Goal: Task Accomplishment & Management: Manage account settings

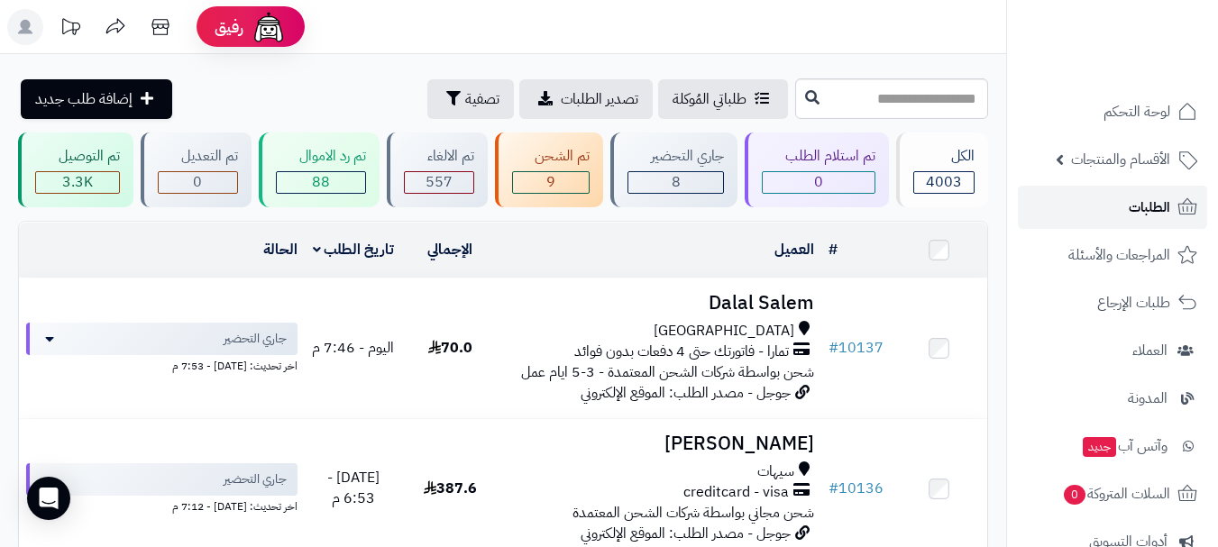
click at [1099, 212] on link "الطلبات" at bounding box center [1112, 207] width 189 height 43
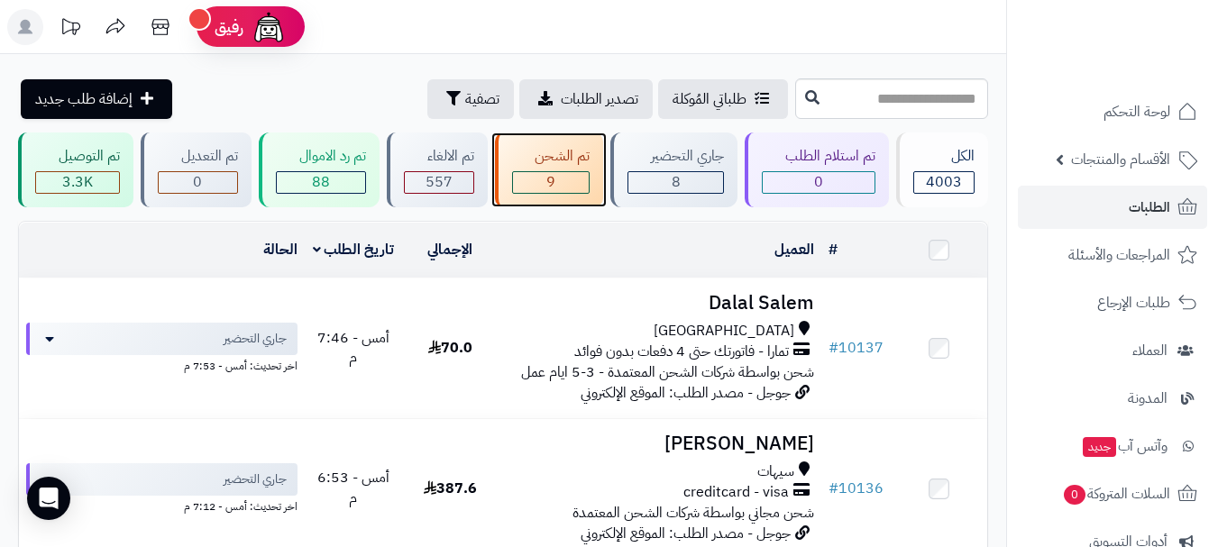
click at [548, 174] on span "9" at bounding box center [551, 182] width 9 height 22
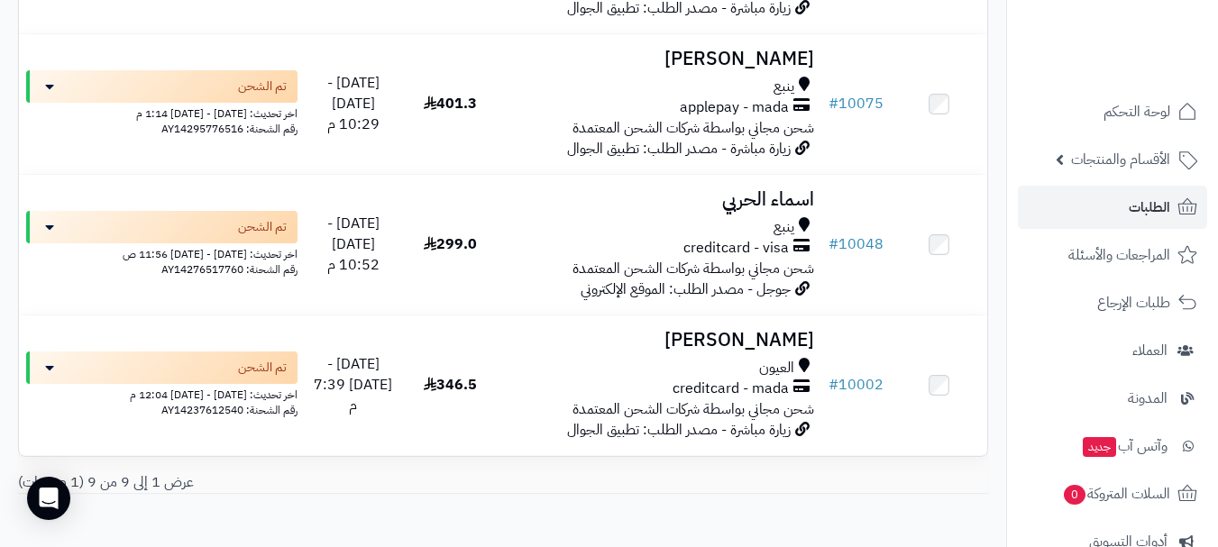
scroll to position [1116, 0]
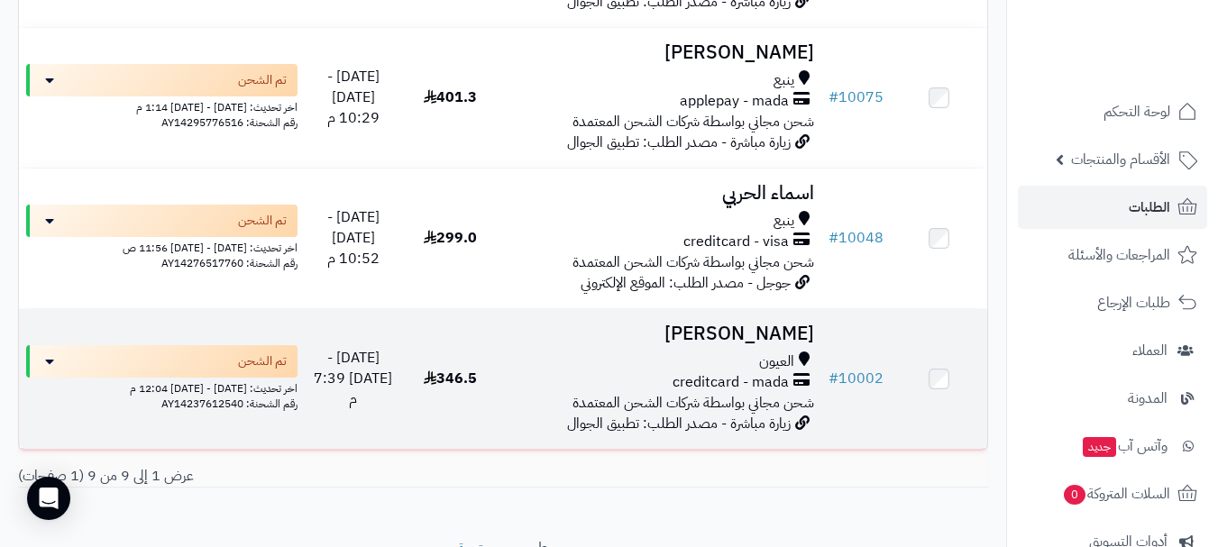
click at [765, 326] on td "سالم فهد العيون creditcard - mada شحن مجاني بواسطة شركات الشحن المعتمدة زيارة م…" at bounding box center [660, 379] width 323 height 140
click at [777, 324] on h3 "سالم فهد" at bounding box center [660, 334] width 308 height 21
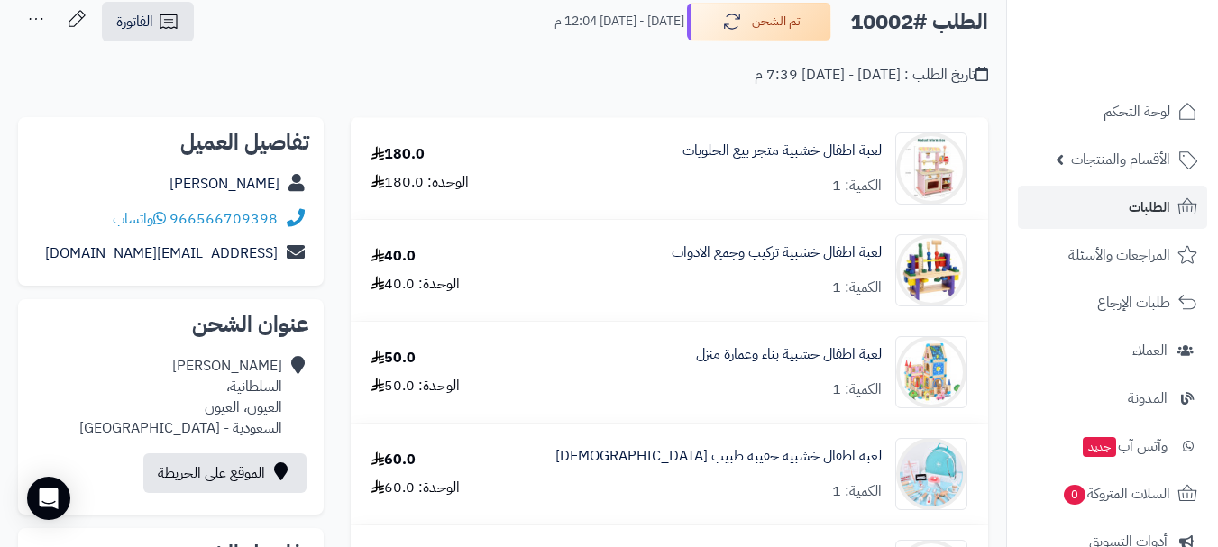
scroll to position [65, 0]
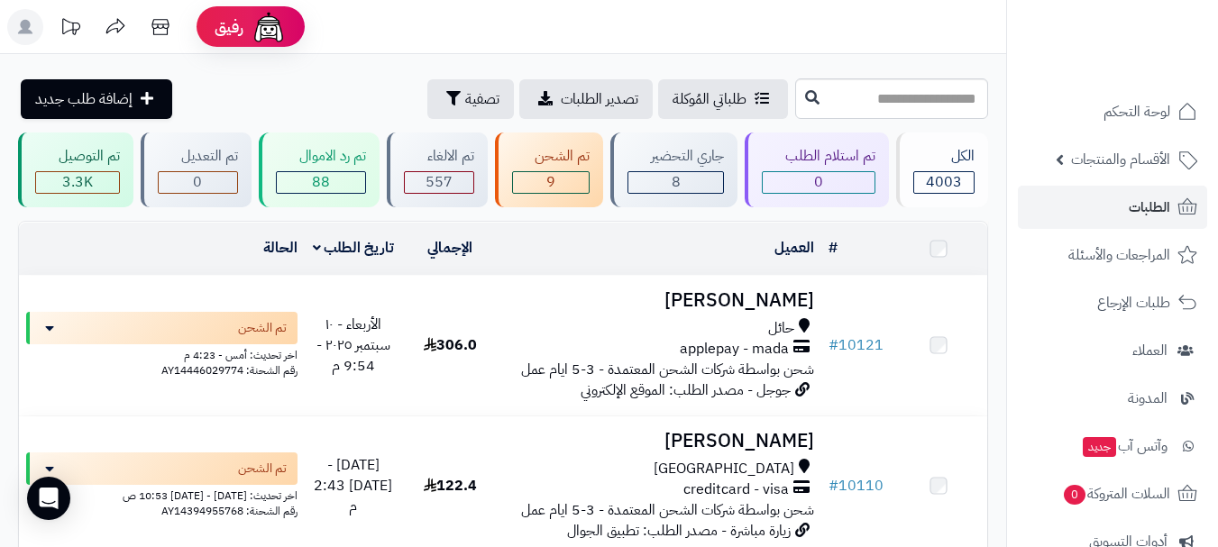
scroll to position [1116, 0]
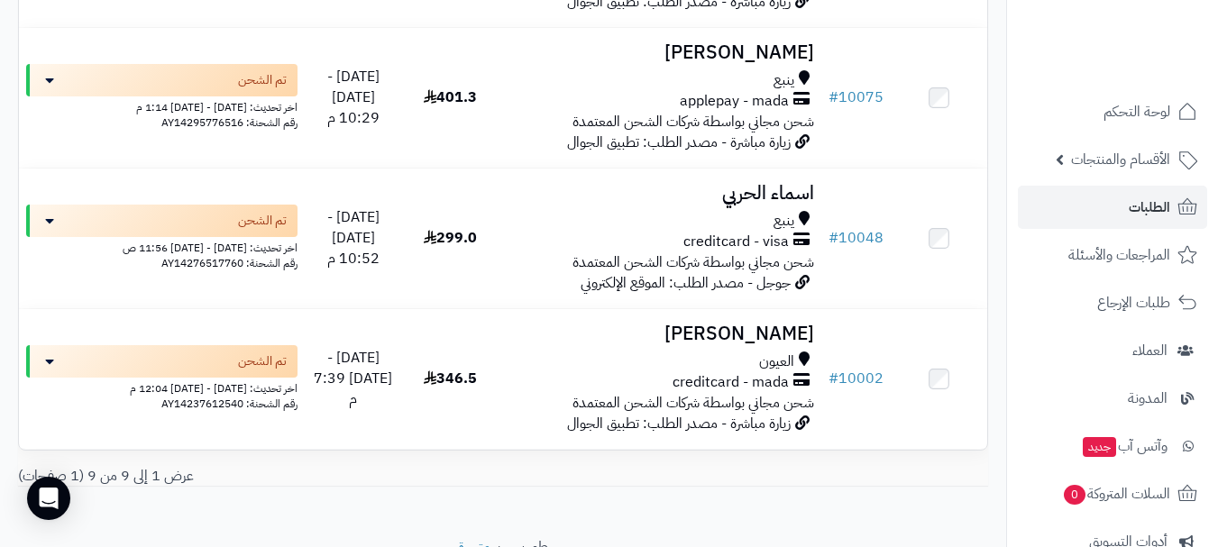
click at [746, 183] on h3 "اسماء الحربي" at bounding box center [660, 193] width 308 height 21
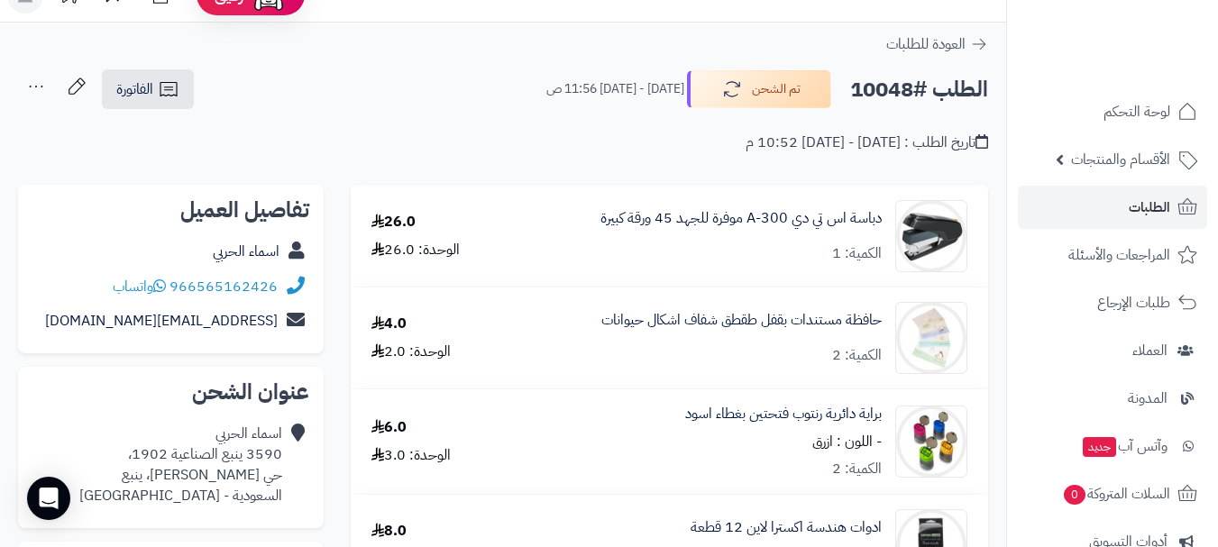
scroll to position [28, 0]
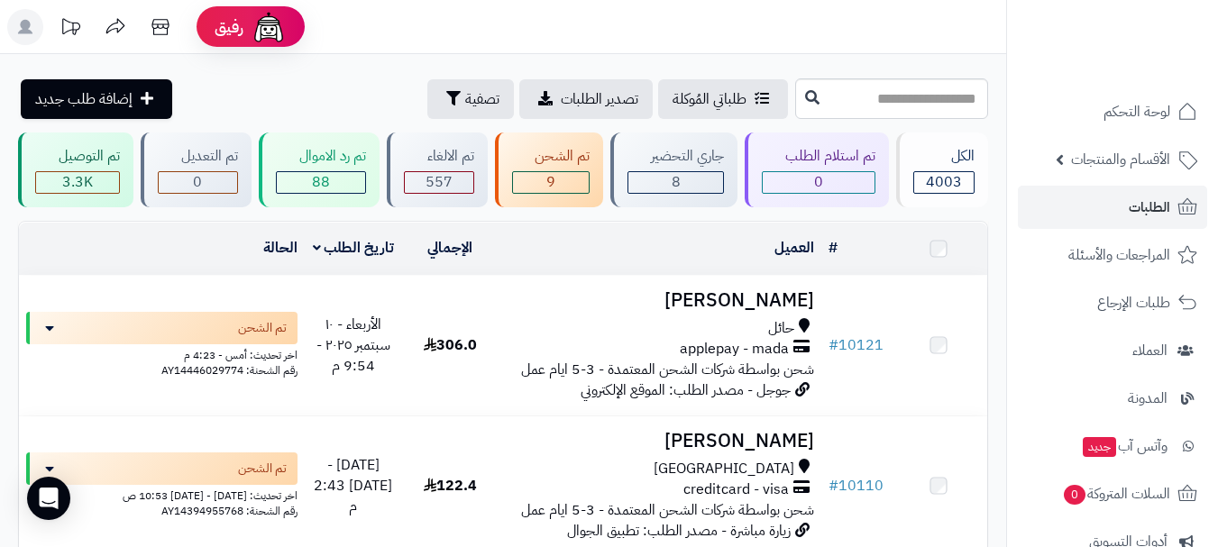
scroll to position [1116, 0]
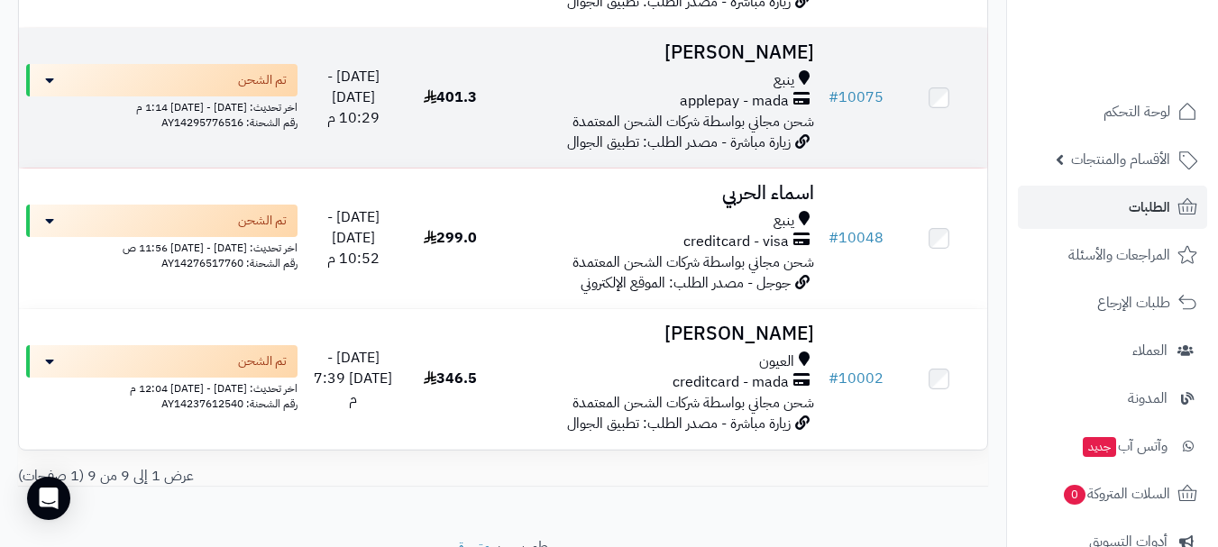
click at [787, 42] on h3 "[PERSON_NAME]" at bounding box center [660, 52] width 308 height 21
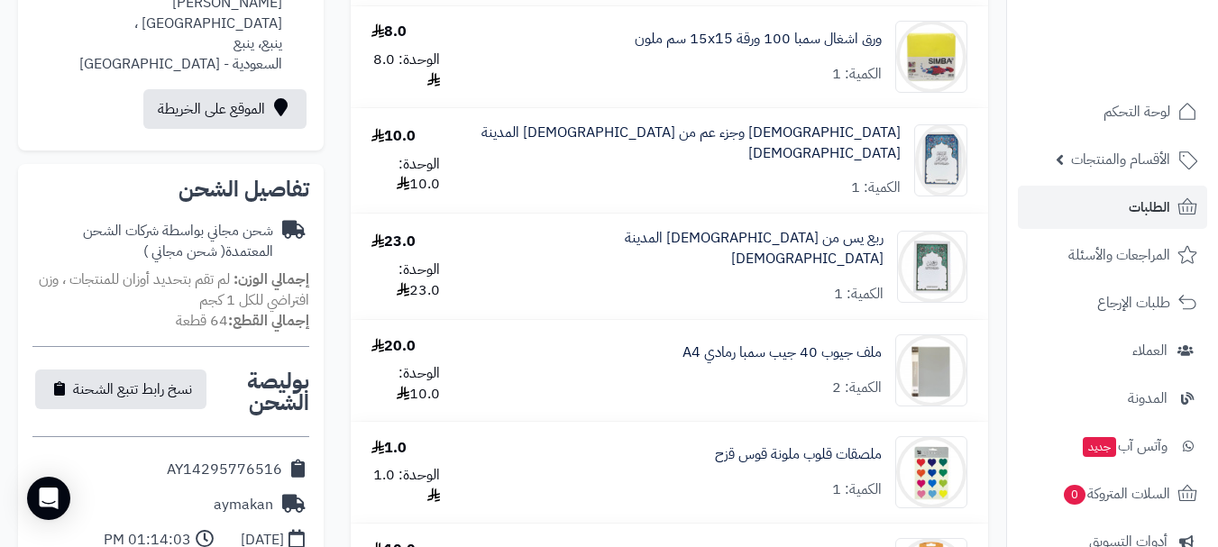
scroll to position [321, 0]
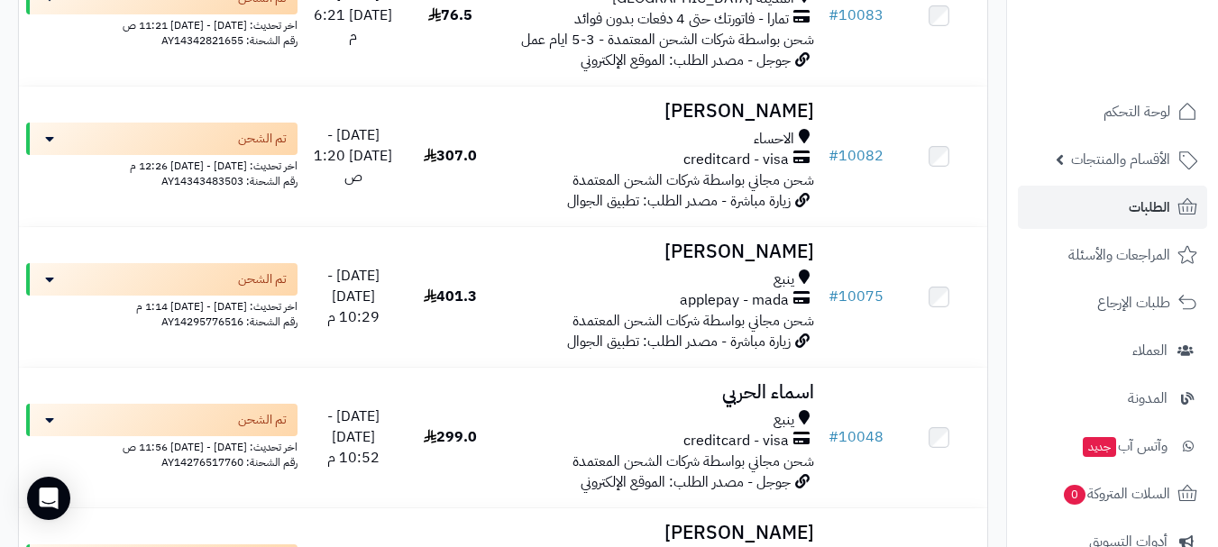
scroll to position [896, 0]
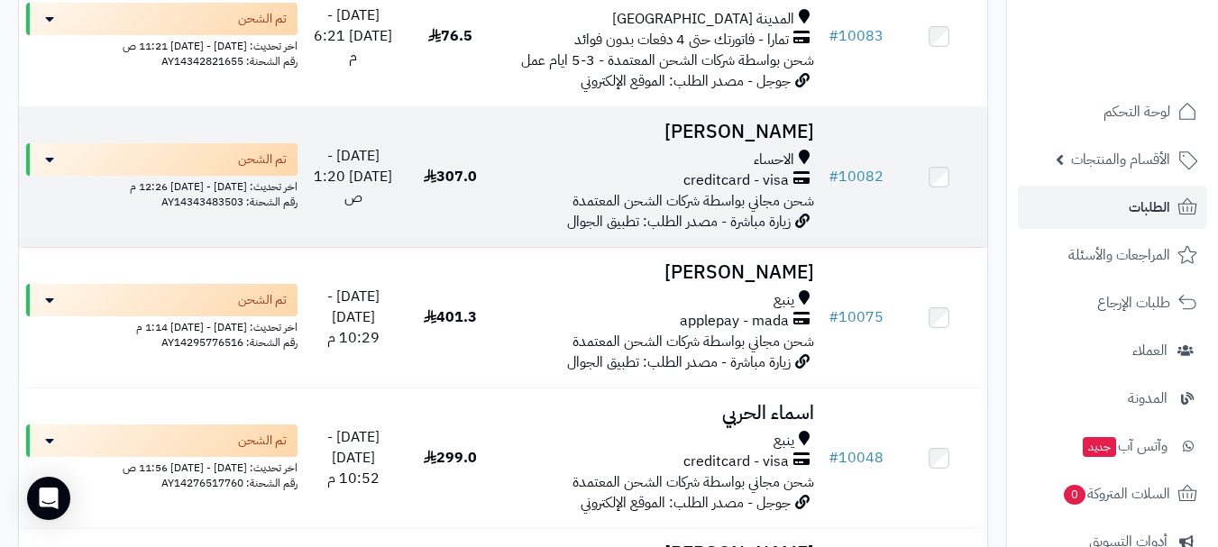
click at [777, 150] on span "الاحساء" at bounding box center [774, 160] width 41 height 21
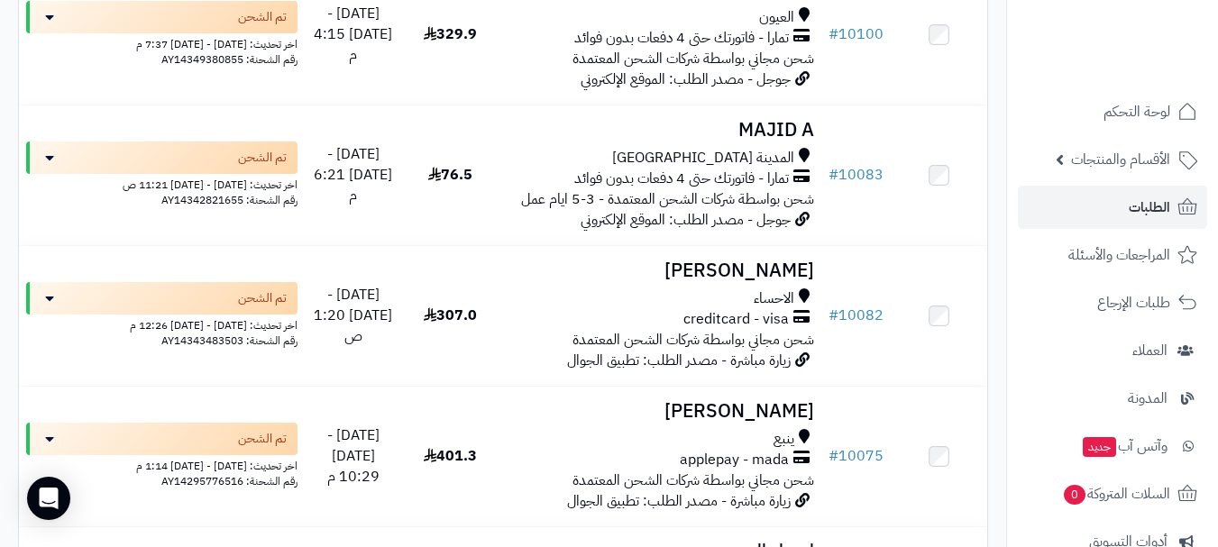
scroll to position [751, 0]
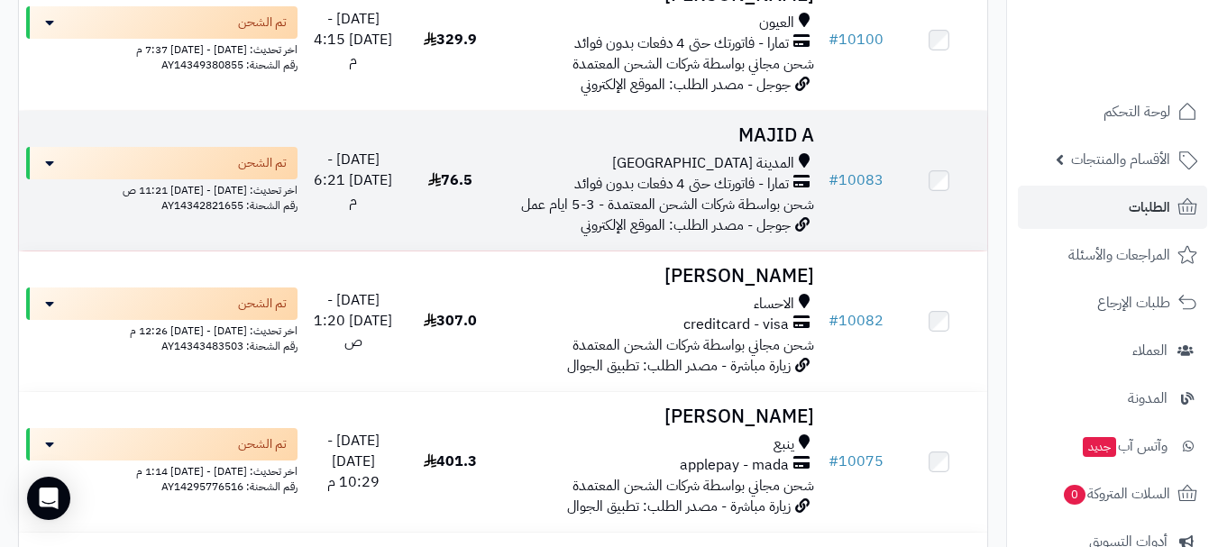
click at [781, 125] on h3 "MAJID A‬‏" at bounding box center [660, 135] width 308 height 21
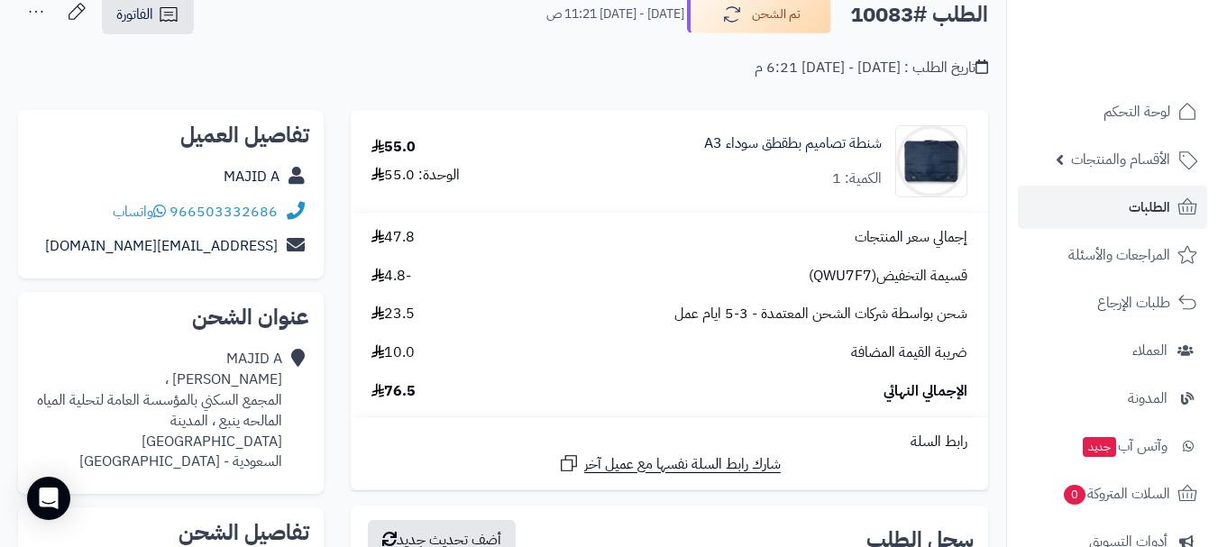
scroll to position [15, 0]
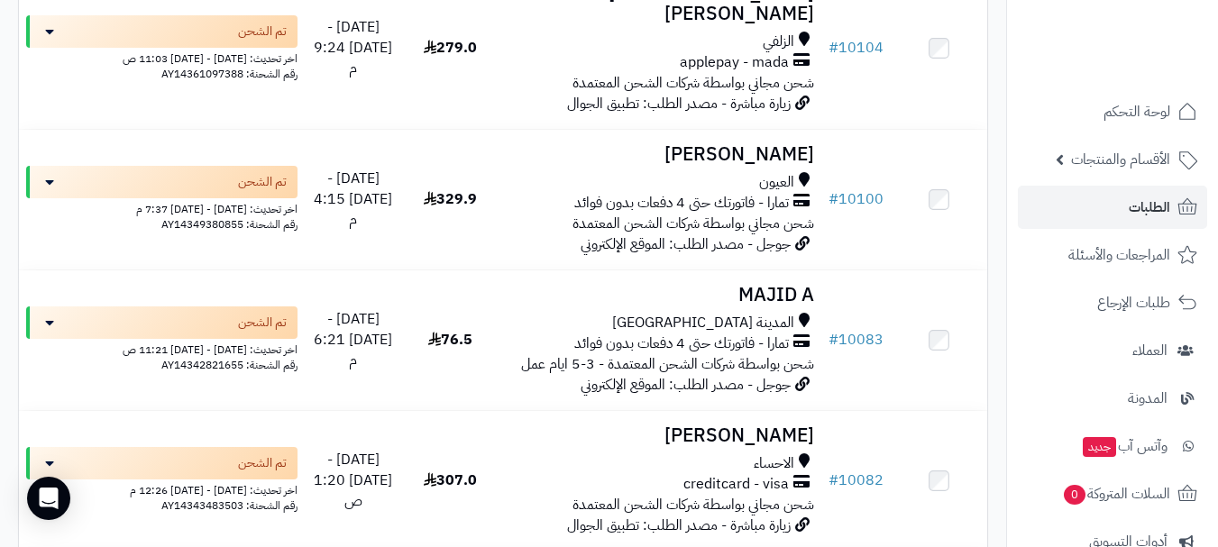
scroll to position [576, 0]
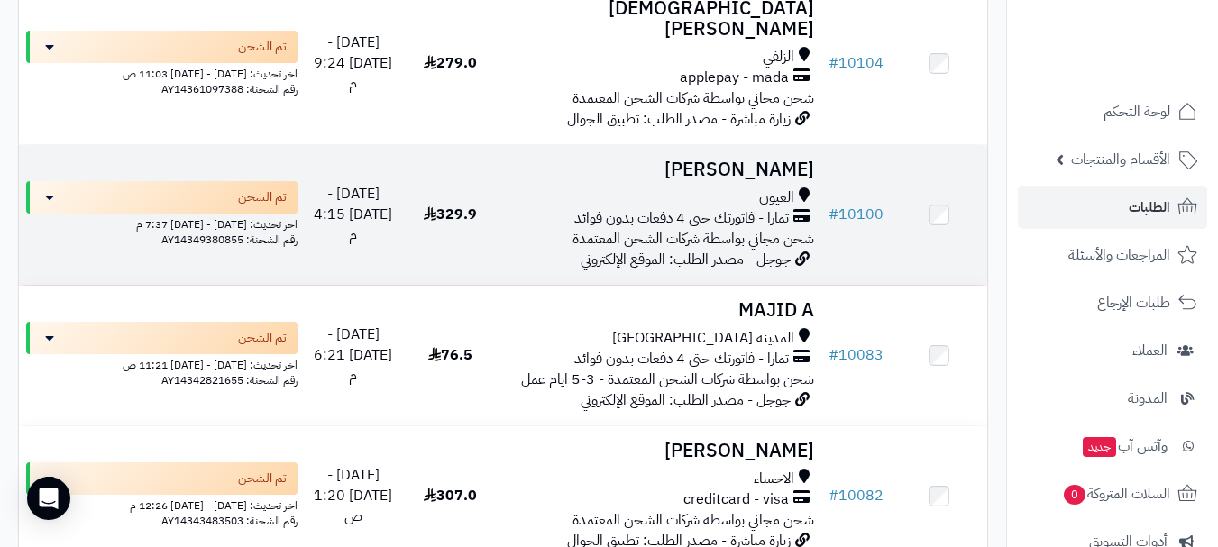
click at [731, 160] on h3 "[PERSON_NAME]" at bounding box center [660, 170] width 308 height 21
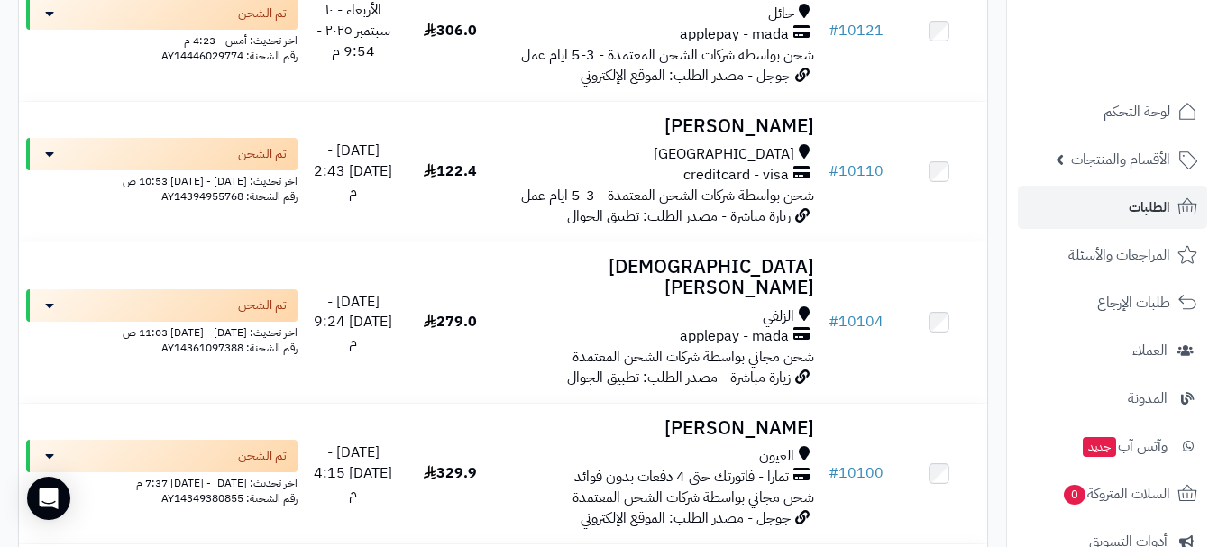
scroll to position [311, 0]
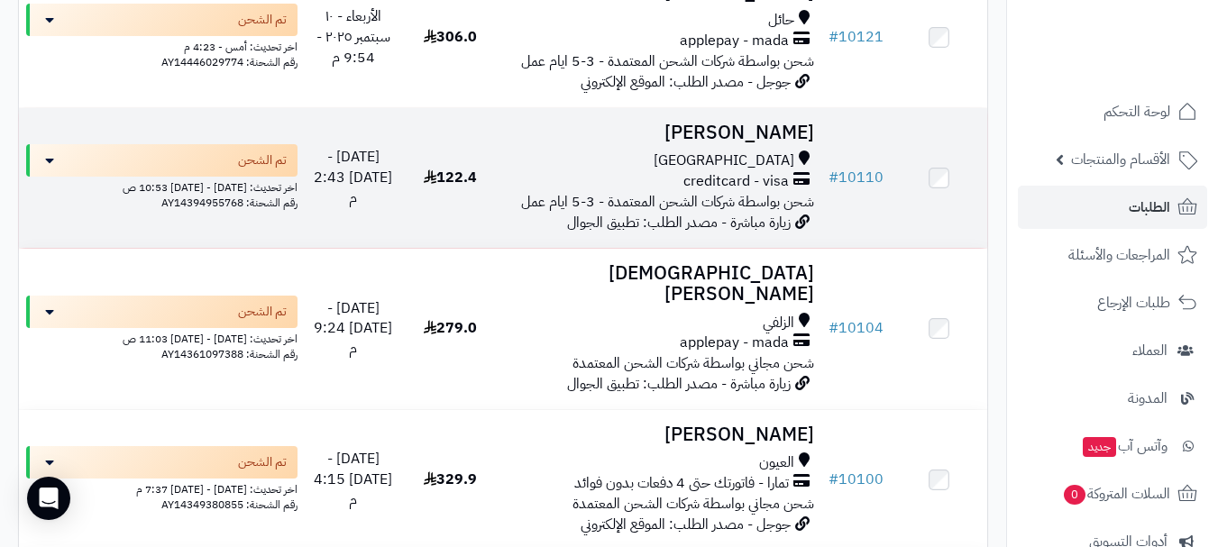
click at [776, 128] on h3 "[PERSON_NAME]" at bounding box center [660, 133] width 308 height 21
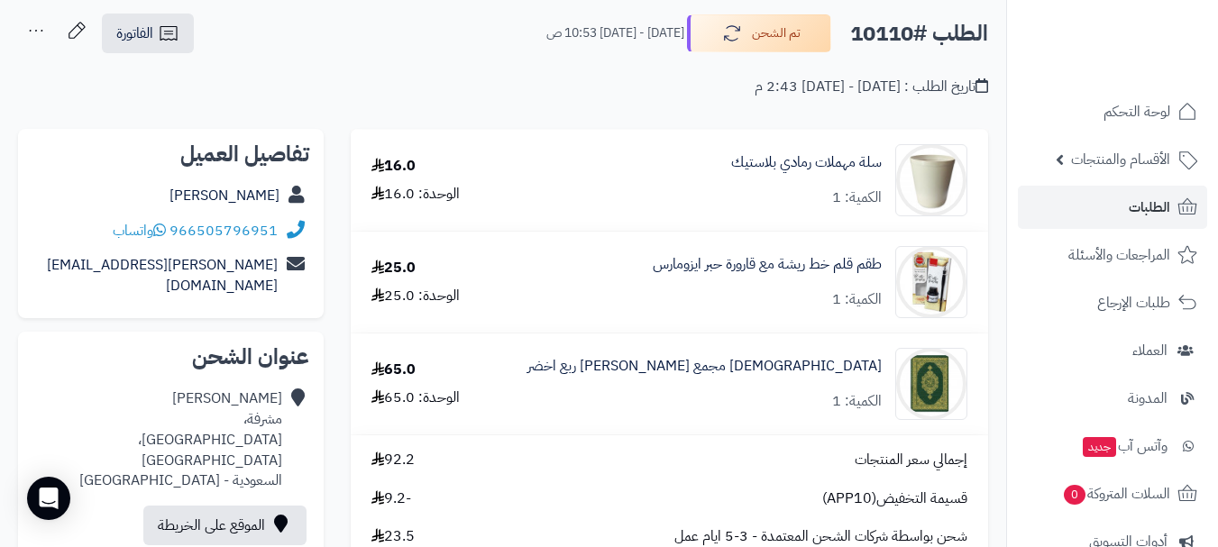
scroll to position [84, 0]
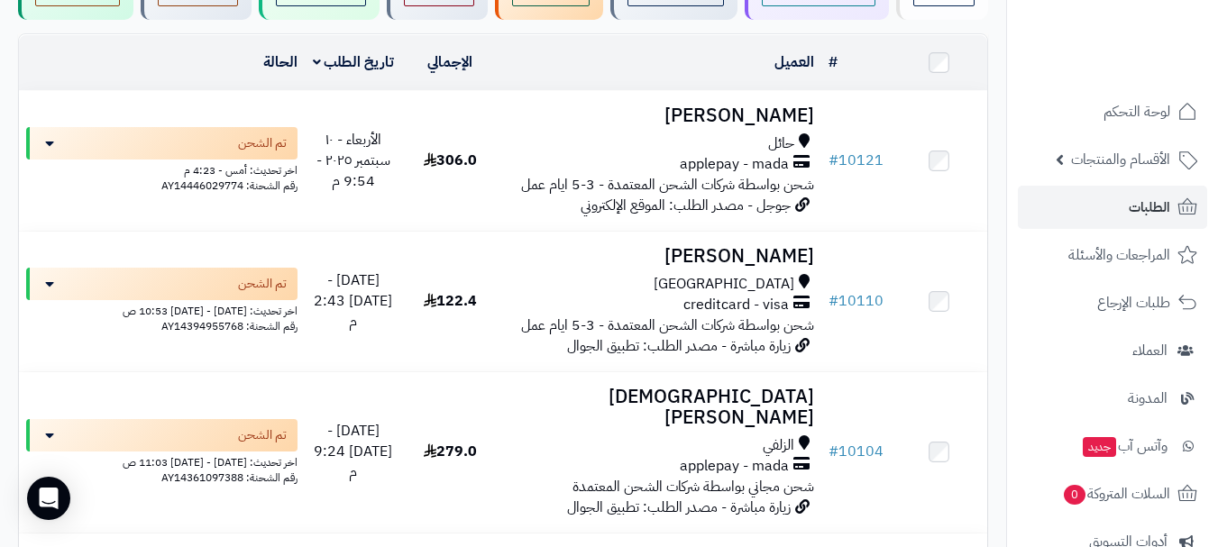
scroll to position [167, 0]
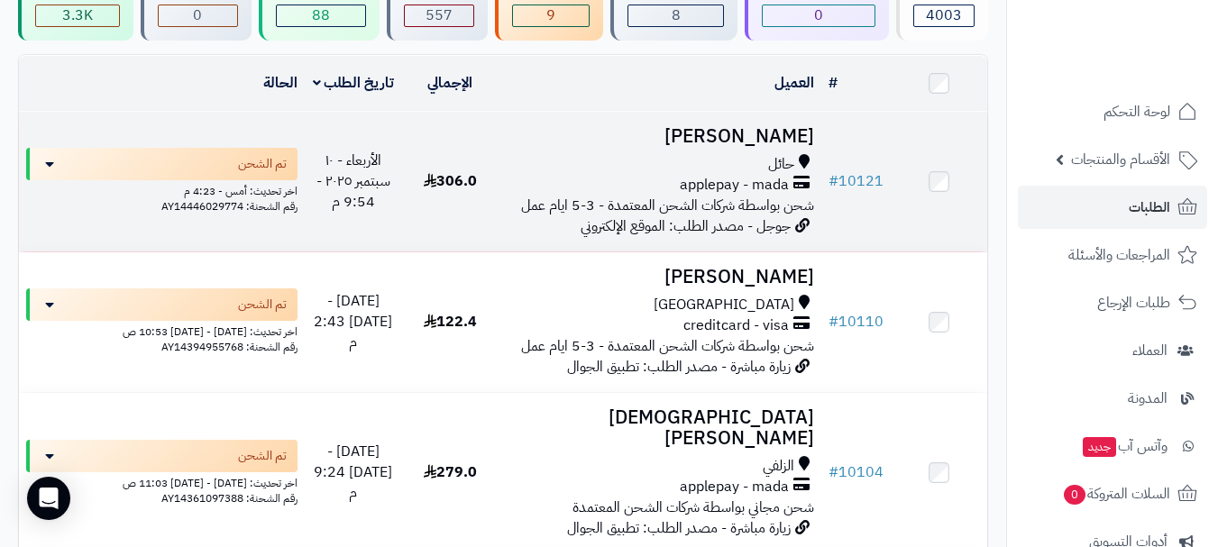
click at [763, 147] on h3 "[PERSON_NAME]" at bounding box center [660, 136] width 308 height 21
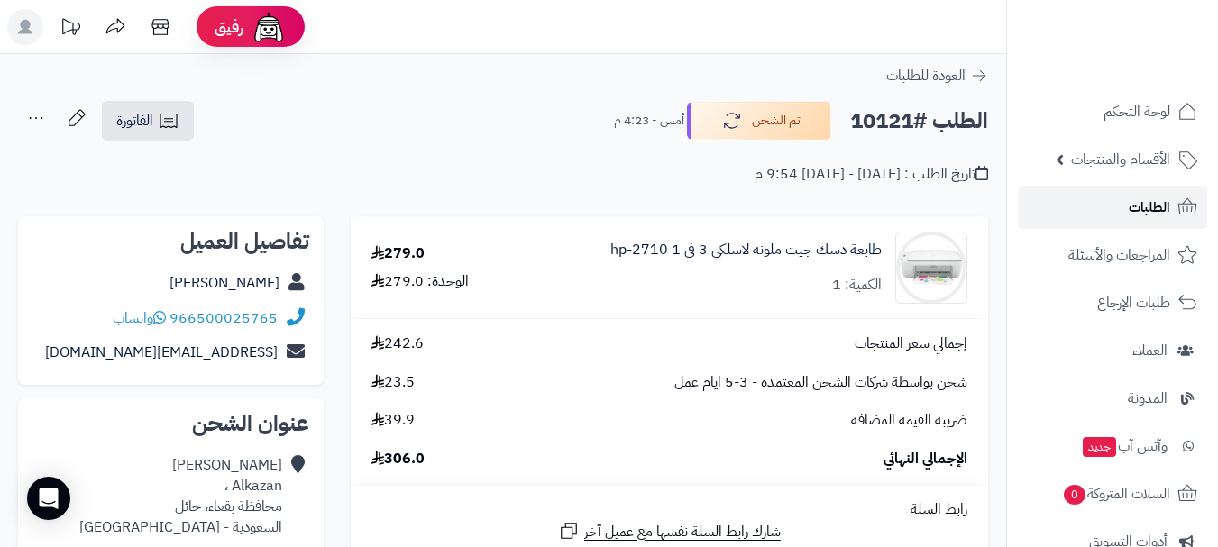
click at [1132, 213] on span "الطلبات" at bounding box center [1149, 207] width 41 height 25
